Goal: Task Accomplishment & Management: Complete application form

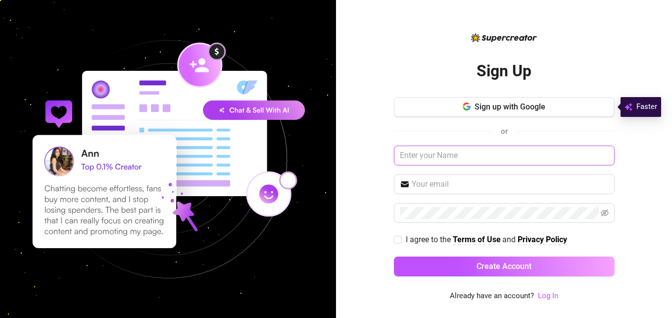
click at [441, 157] on input "text" at bounding box center [504, 156] width 221 height 20
type input "[PERSON_NAME]"
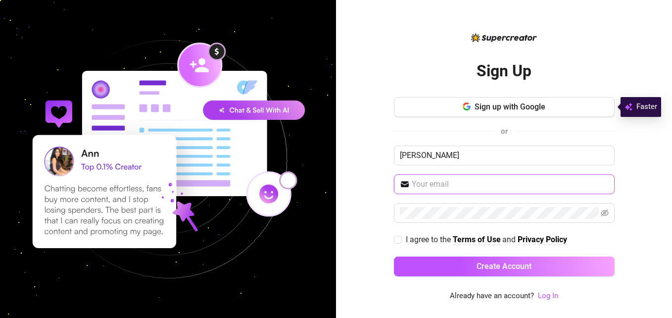
click at [451, 188] on input "text" at bounding box center [510, 184] width 197 height 12
type input "[EMAIL_ADDRESS][DOMAIN_NAME]"
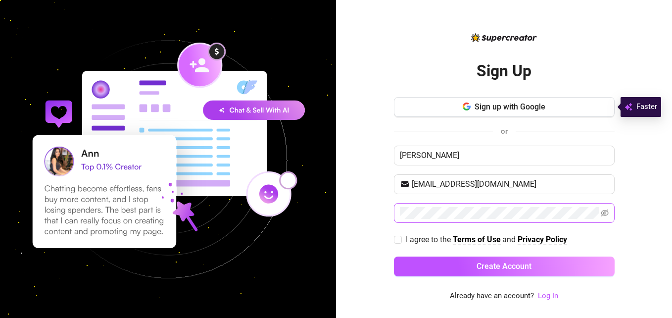
click at [473, 219] on span at bounding box center [504, 213] width 221 height 20
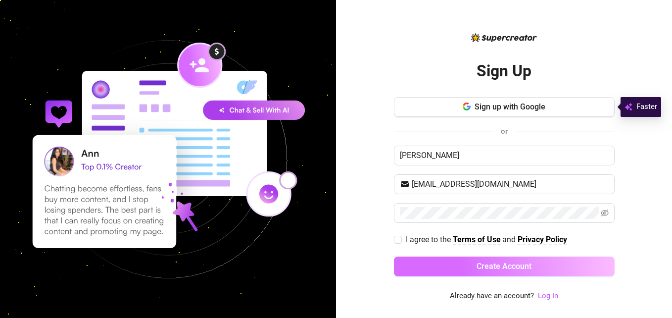
click at [501, 270] on span "Create Account" at bounding box center [504, 265] width 55 height 9
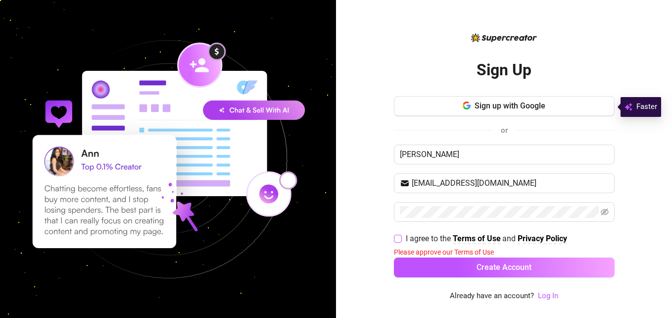
click at [402, 241] on span "I agree to the Terms of Use and Privacy Policy" at bounding box center [486, 238] width 169 height 12
click at [401, 241] on input "I agree to the Terms of Use and Privacy Policy" at bounding box center [397, 238] width 7 height 7
checkbox input "true"
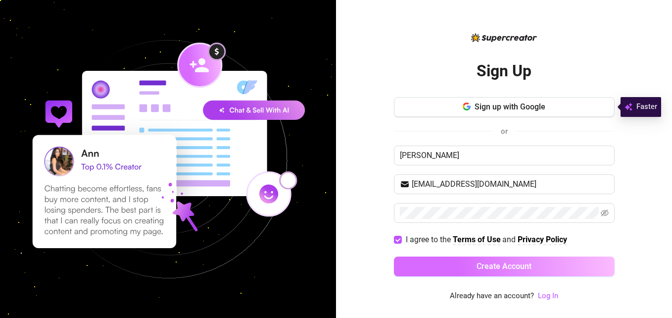
click at [446, 268] on button "Create Account" at bounding box center [504, 266] width 221 height 20
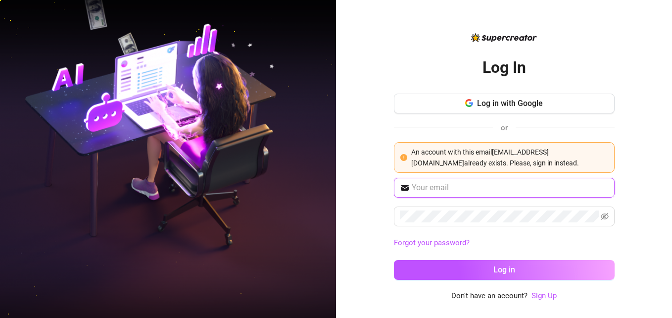
click at [455, 187] on input "text" at bounding box center [510, 188] width 197 height 12
type input "[EMAIL_ADDRESS][DOMAIN_NAME]"
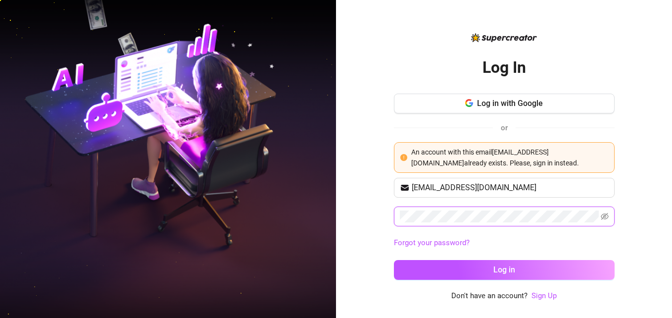
click at [394, 260] on button "Log in" at bounding box center [504, 270] width 221 height 20
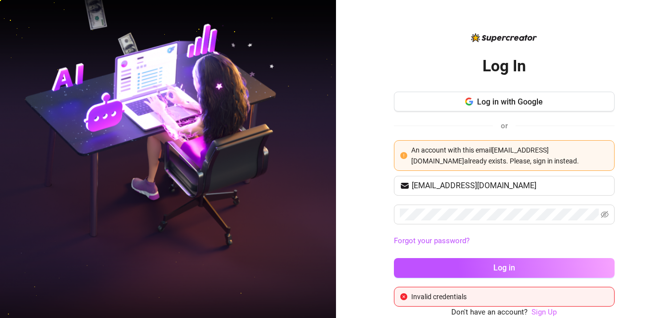
click at [548, 315] on link "Sign Up" at bounding box center [544, 311] width 25 height 9
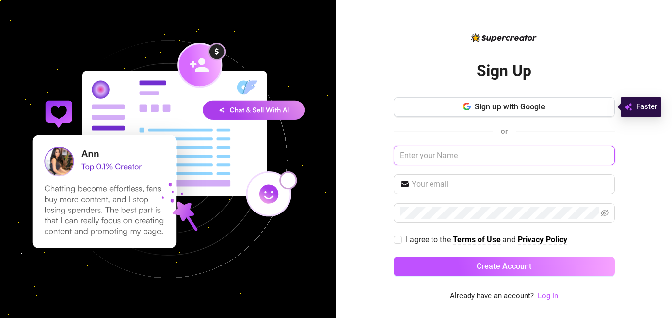
click at [468, 161] on input "text" at bounding box center [504, 156] width 221 height 20
click at [470, 161] on input "[PERSON_NAME]" at bounding box center [504, 156] width 221 height 20
type input "[PERSON_NAME]"
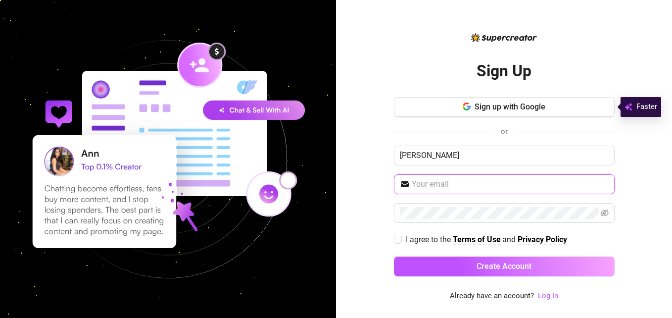
click at [462, 184] on input "text" at bounding box center [510, 184] width 197 height 12
type input "[EMAIL_ADDRESS][DOMAIN_NAME]"
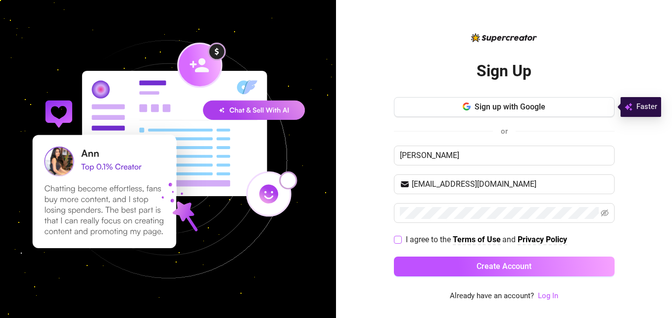
click at [397, 239] on input "I agree to the Terms of Use and Privacy Policy" at bounding box center [397, 239] width 7 height 7
checkbox input "true"
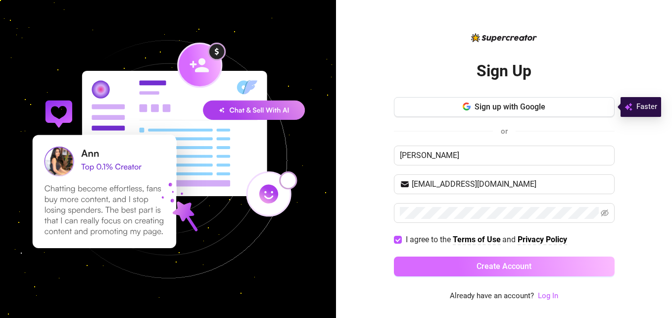
click at [440, 270] on button "Create Account" at bounding box center [504, 266] width 221 height 20
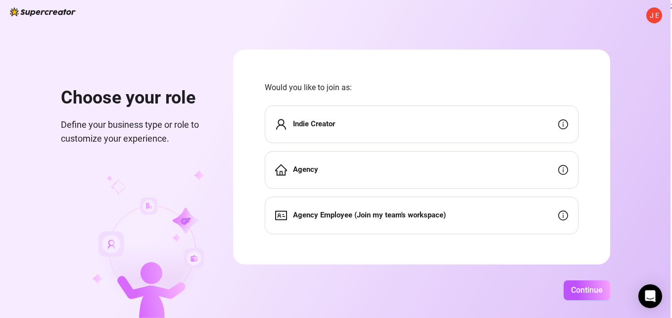
click at [419, 121] on div "Indie Creator" at bounding box center [422, 124] width 314 height 38
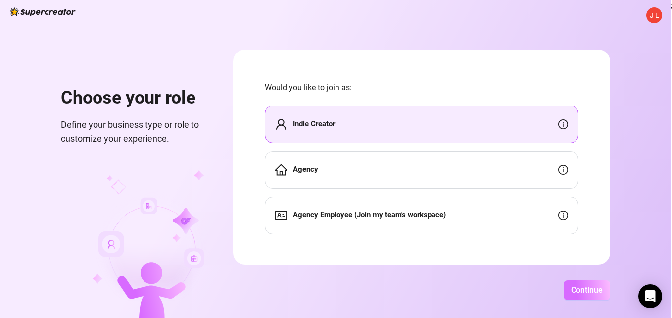
click at [594, 294] on span "Continue" at bounding box center [587, 289] width 32 height 9
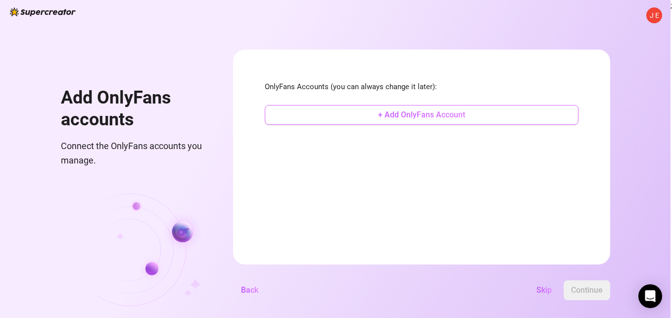
click at [439, 118] on span "+ Add OnlyFans Account" at bounding box center [421, 114] width 87 height 9
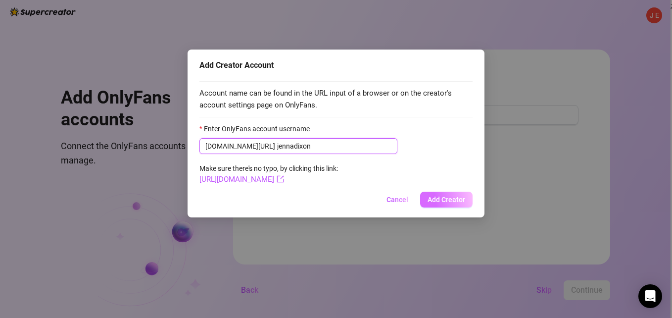
type input "jennadixon"
click at [448, 201] on span "Add Creator" at bounding box center [447, 200] width 38 height 8
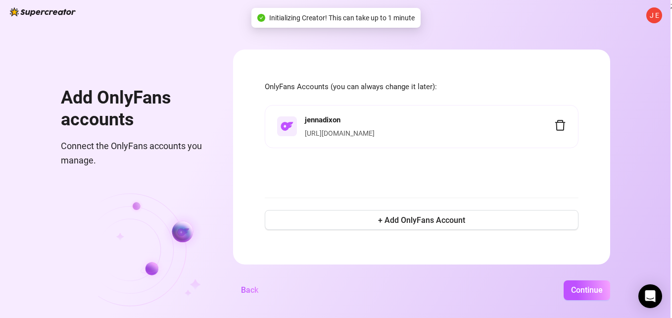
click at [401, 126] on h4 "jennadixon" at bounding box center [430, 120] width 250 height 12
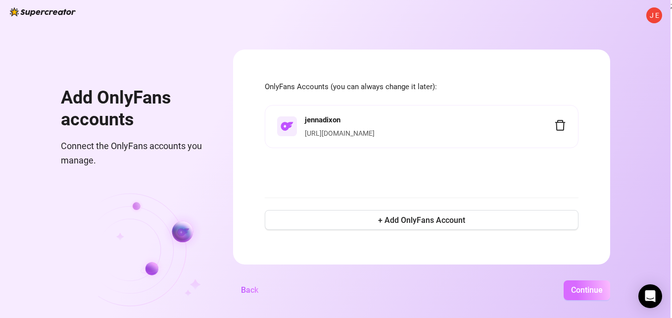
click at [594, 291] on span "Continue" at bounding box center [587, 289] width 32 height 9
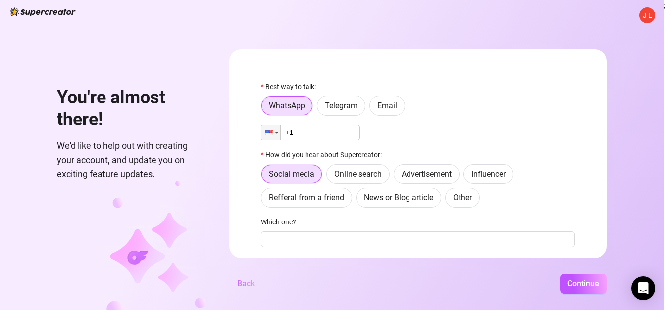
click at [249, 289] on span "Back" at bounding box center [245, 283] width 17 height 9
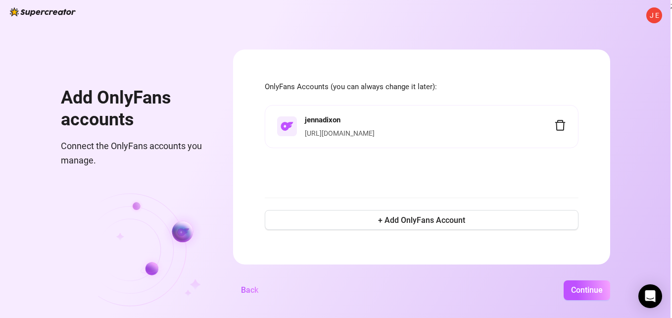
click at [399, 230] on div "OnlyFans Accounts (you can always change it later): [PERSON_NAME] [URL][DOMAIN_…" at bounding box center [422, 156] width 314 height 151
click at [398, 229] on button "+ Add OnlyFans Account" at bounding box center [422, 220] width 314 height 20
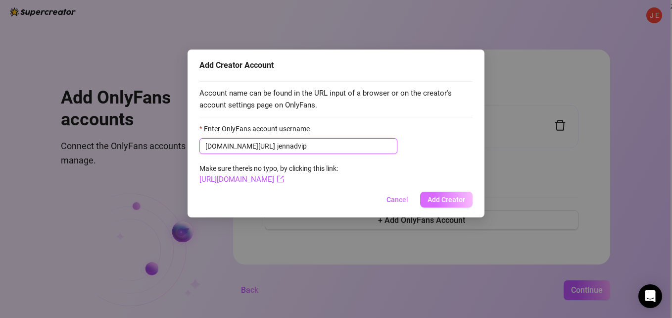
type input "jennadvip"
click at [451, 201] on span "Add Creator" at bounding box center [447, 200] width 38 height 8
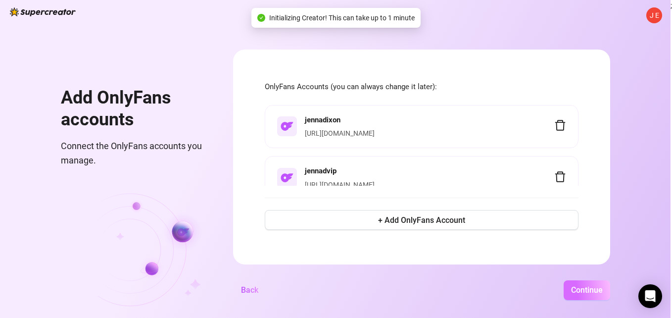
click at [582, 286] on span "Continue" at bounding box center [587, 289] width 32 height 9
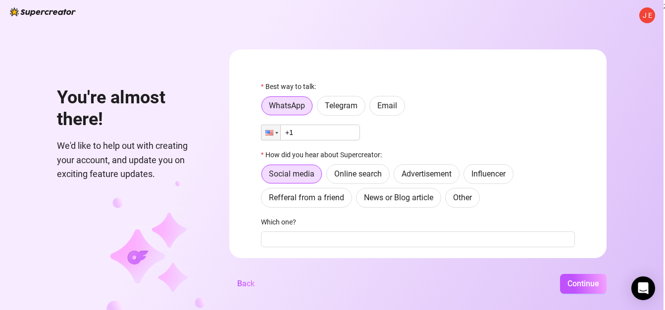
click at [310, 134] on input "+1" at bounding box center [310, 133] width 99 height 16
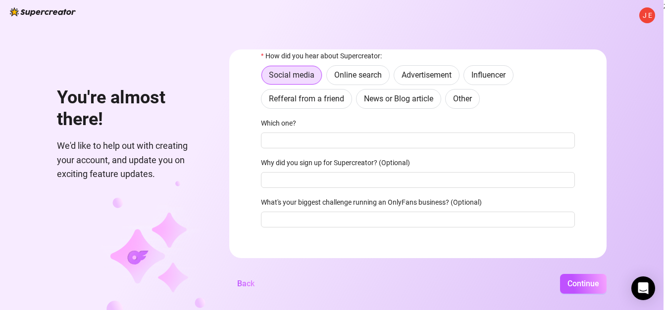
scroll to position [104, 0]
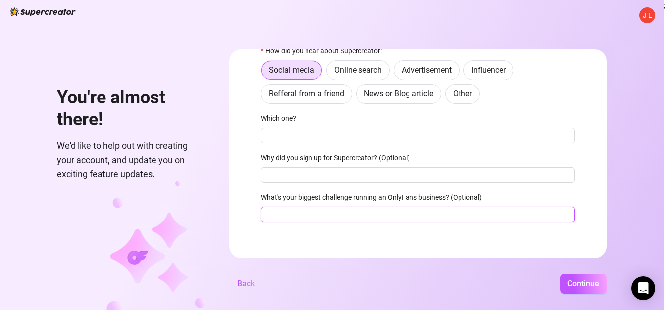
click at [366, 218] on input "What's your biggest challenge running an OnlyFans business? (Optional)" at bounding box center [418, 215] width 314 height 16
click at [366, 218] on input "keeping all my chatters on the same page and" at bounding box center [418, 215] width 314 height 16
click at [420, 215] on input "keeping all my chatters on the same page and" at bounding box center [418, 215] width 314 height 16
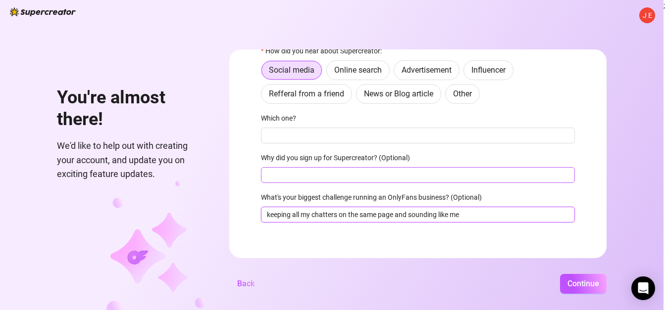
type input "keeping all my chatters on the same page and sounding like me"
click at [372, 179] on input "Why did you sign up for Supercreator? (Optional)" at bounding box center [418, 175] width 314 height 16
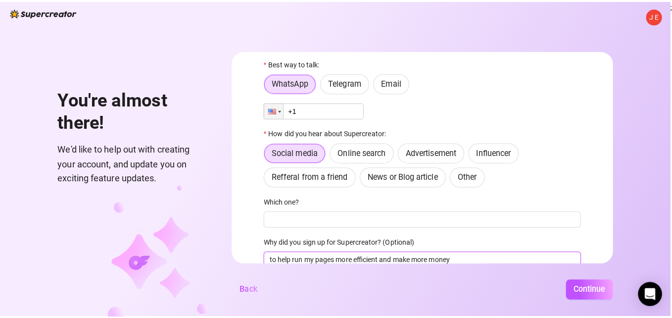
scroll to position [5, 0]
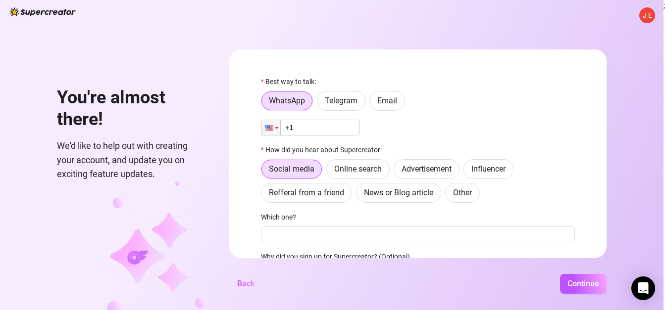
type input "to help run my pages more efficient and make more money"
click at [341, 133] on input "+1" at bounding box center [310, 128] width 99 height 16
click at [346, 102] on span "Telegram" at bounding box center [341, 100] width 33 height 9
click at [320, 103] on input "Telegram" at bounding box center [320, 103] width 0 height 0
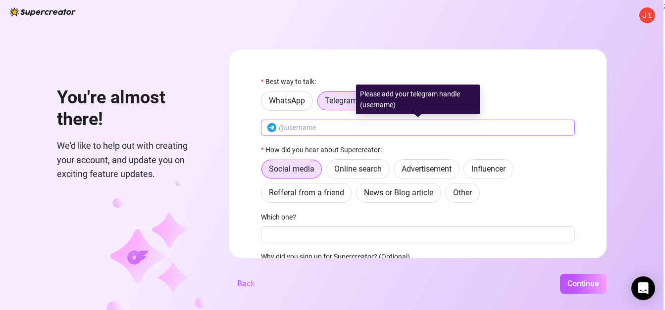
click at [336, 133] on input "text" at bounding box center [424, 127] width 290 height 11
type input "y"
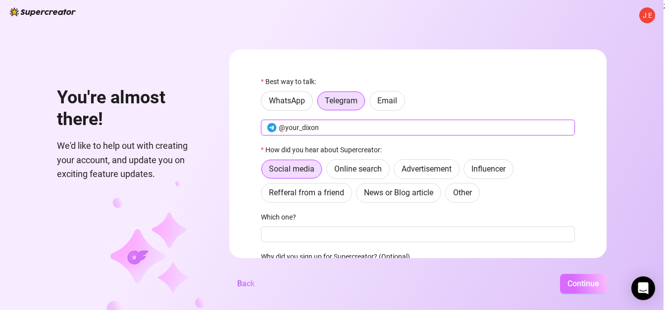
type input "@your_dixon"
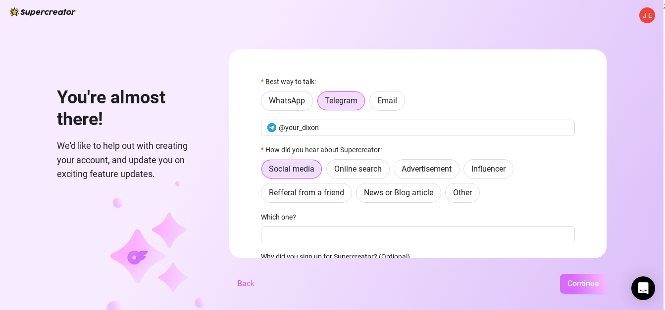
click at [578, 287] on span "Continue" at bounding box center [583, 283] width 32 height 9
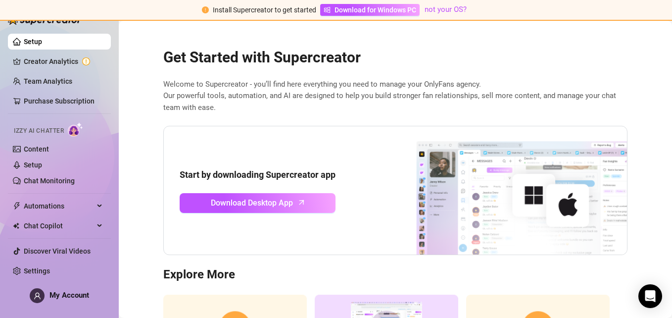
click at [444, 273] on h3 "Explore More" at bounding box center [395, 275] width 464 height 16
click at [365, 235] on div "Start by downloading Supercreator app Download Desktop App" at bounding box center [395, 191] width 464 height 130
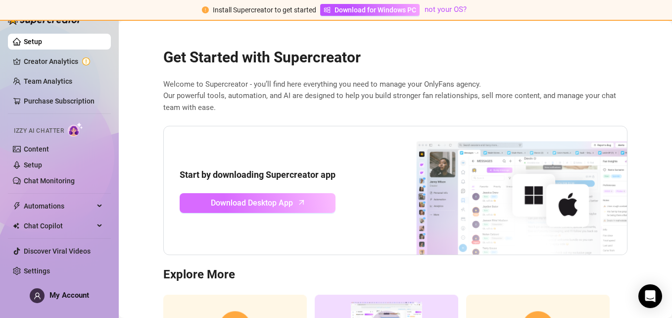
click at [298, 208] on link "Download Desktop App" at bounding box center [258, 203] width 156 height 20
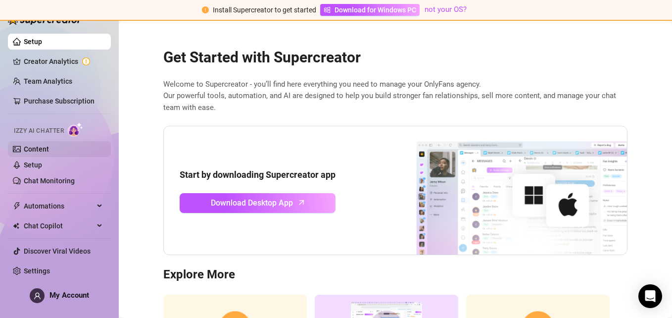
click at [33, 148] on link "Content" at bounding box center [36, 149] width 25 height 8
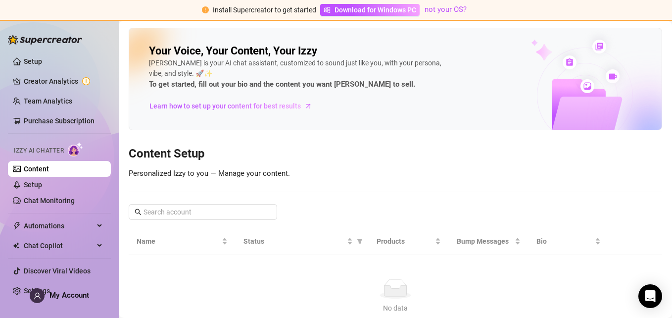
click at [33, 148] on span "Izzy AI Chatter" at bounding box center [39, 150] width 50 height 9
click at [292, 106] on span "Learn how to set up your content for best results" at bounding box center [225, 106] width 151 height 11
click at [243, 214] on input "text" at bounding box center [204, 211] width 120 height 11
type input "jennadixon"
click at [474, 300] on div "No data No data" at bounding box center [396, 296] width 510 height 35
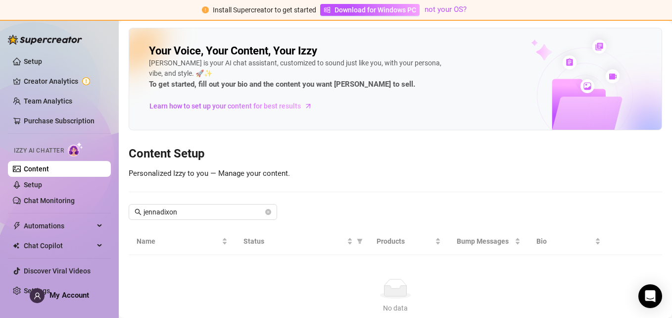
click at [279, 256] on td "No data No data" at bounding box center [396, 296] width 534 height 83
click at [70, 105] on link "Team Analytics" at bounding box center [48, 101] width 49 height 8
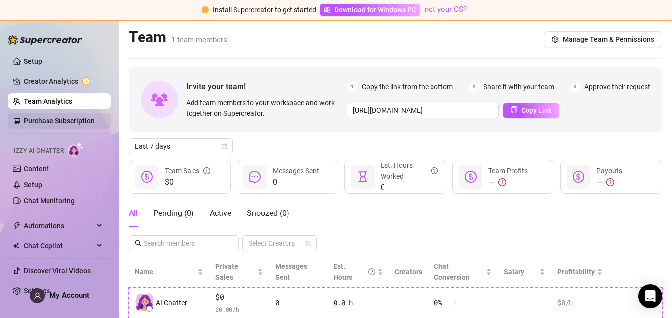
click at [84, 119] on link "Purchase Subscription" at bounding box center [59, 121] width 71 height 8
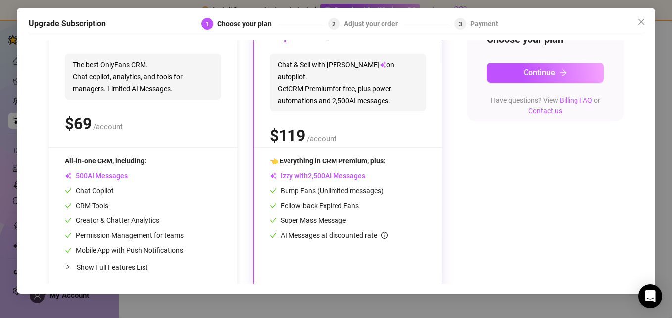
scroll to position [139, 0]
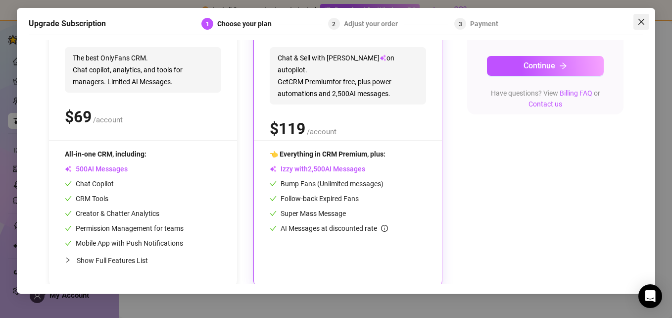
click at [641, 20] on icon "close" at bounding box center [642, 22] width 8 height 8
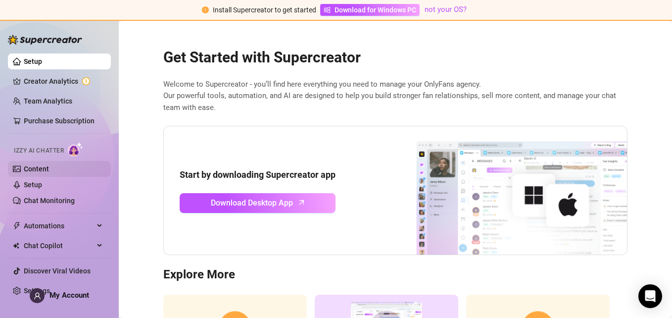
click at [46, 168] on link "Content" at bounding box center [36, 169] width 25 height 8
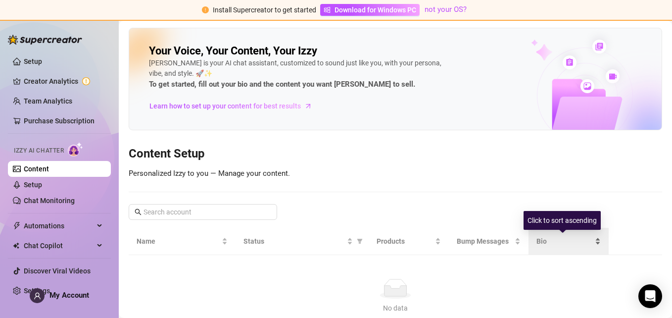
click at [540, 239] on span "Bio" at bounding box center [565, 241] width 56 height 11
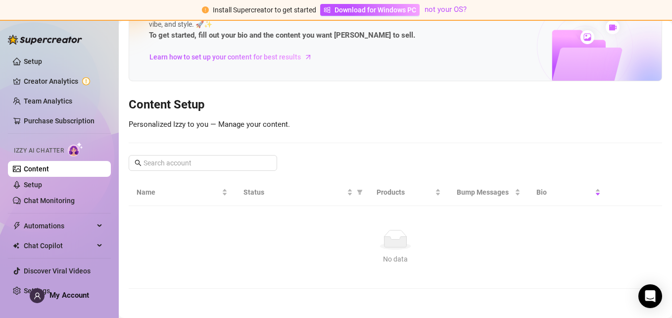
scroll to position [50, 0]
click at [430, 129] on div "Your Voice, Your Content, Your [PERSON_NAME] is your AI chat assistant, customi…" at bounding box center [396, 133] width 534 height 310
click at [212, 166] on input "text" at bounding box center [204, 162] width 120 height 11
click at [178, 163] on input "text" at bounding box center [204, 162] width 120 height 11
click at [42, 186] on link "Setup" at bounding box center [33, 185] width 18 height 8
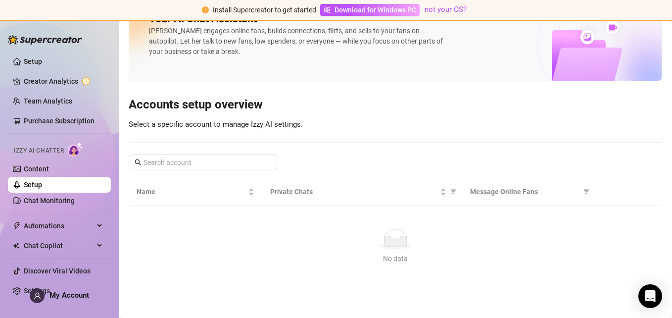
scroll to position [32, 0]
click at [156, 163] on input "text" at bounding box center [204, 162] width 120 height 11
type input "jennadixon"
click at [140, 162] on icon "search" at bounding box center [138, 162] width 7 height 7
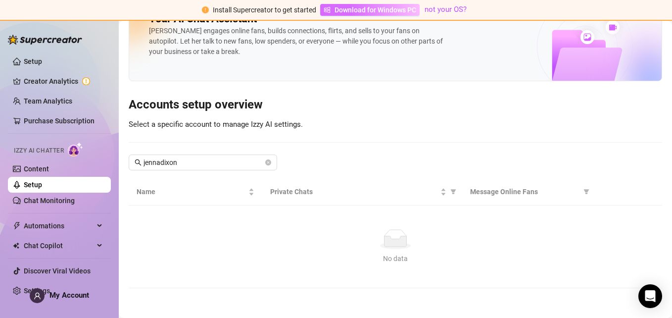
click at [343, 10] on span "Download for Windows PC" at bounding box center [376, 9] width 82 height 11
click at [346, 10] on span "Download for Windows PC" at bounding box center [376, 9] width 82 height 11
